Goal: Task Accomplishment & Management: Manage account settings

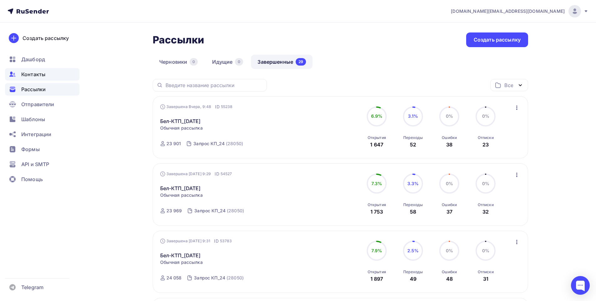
click at [38, 76] on span "Контакты" at bounding box center [33, 75] width 24 height 8
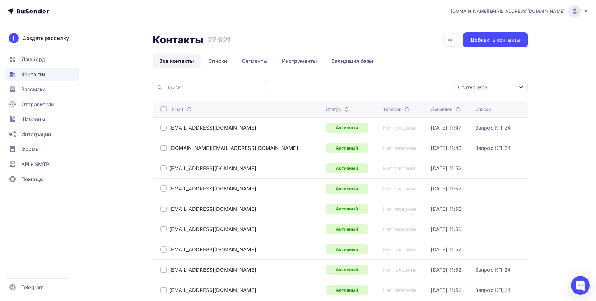
click at [491, 86] on div "Статус: Все" at bounding box center [491, 87] width 74 height 13
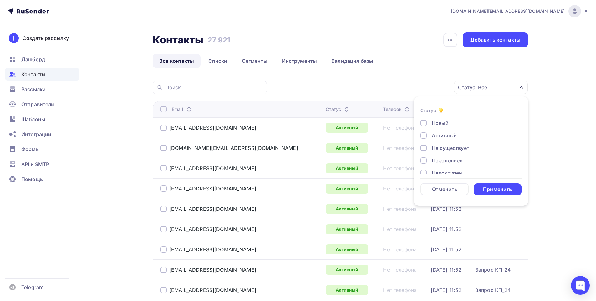
click at [447, 145] on div "Не существует" at bounding box center [450, 148] width 38 height 8
click at [440, 161] on div "Переполнен" at bounding box center [446, 161] width 31 height 8
click at [439, 170] on div "Недоступен" at bounding box center [446, 173] width 30 height 8
click at [436, 141] on div "Отписан" at bounding box center [442, 141] width 22 height 8
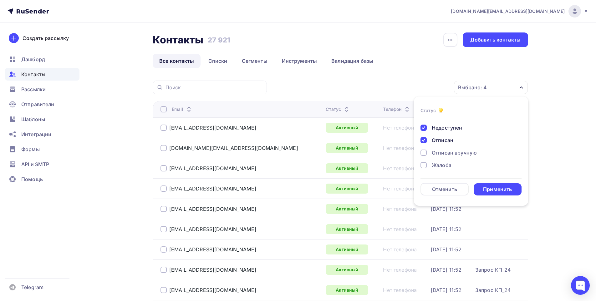
click at [436, 149] on div "Отписан вручную" at bounding box center [453, 153] width 45 height 8
click at [438, 164] on div "Жалоба" at bounding box center [441, 166] width 20 height 8
click at [489, 186] on div "Применить" at bounding box center [497, 189] width 29 height 7
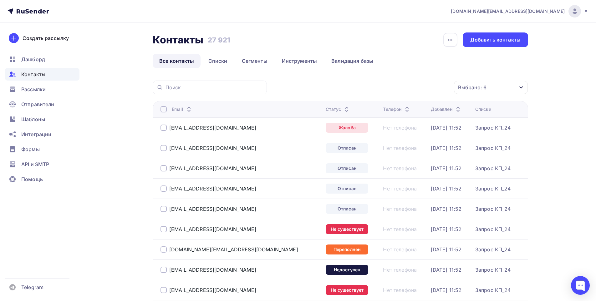
click at [165, 108] on div at bounding box center [163, 109] width 6 height 6
click at [387, 85] on div "Действие" at bounding box center [382, 88] width 24 height 8
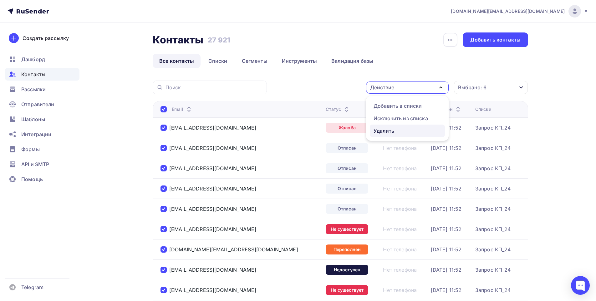
click at [388, 133] on div "Удалить" at bounding box center [383, 131] width 21 height 8
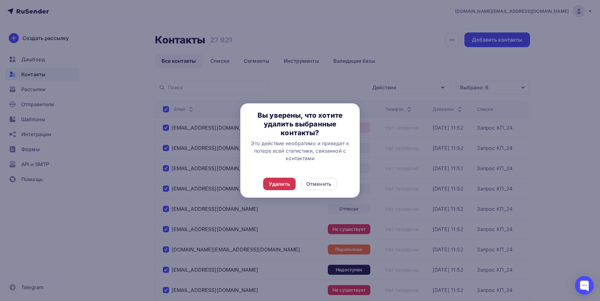
click at [288, 184] on div "Удалить" at bounding box center [279, 184] width 21 height 8
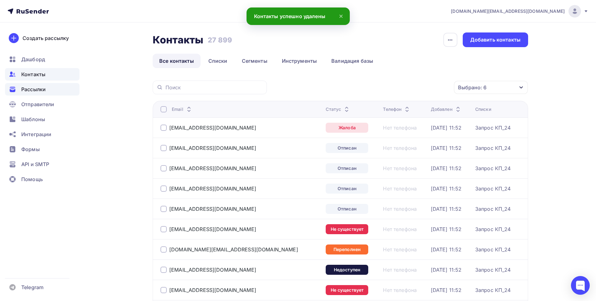
click at [30, 92] on span "Рассылки" at bounding box center [33, 90] width 24 height 8
